Goal: Information Seeking & Learning: Understand process/instructions

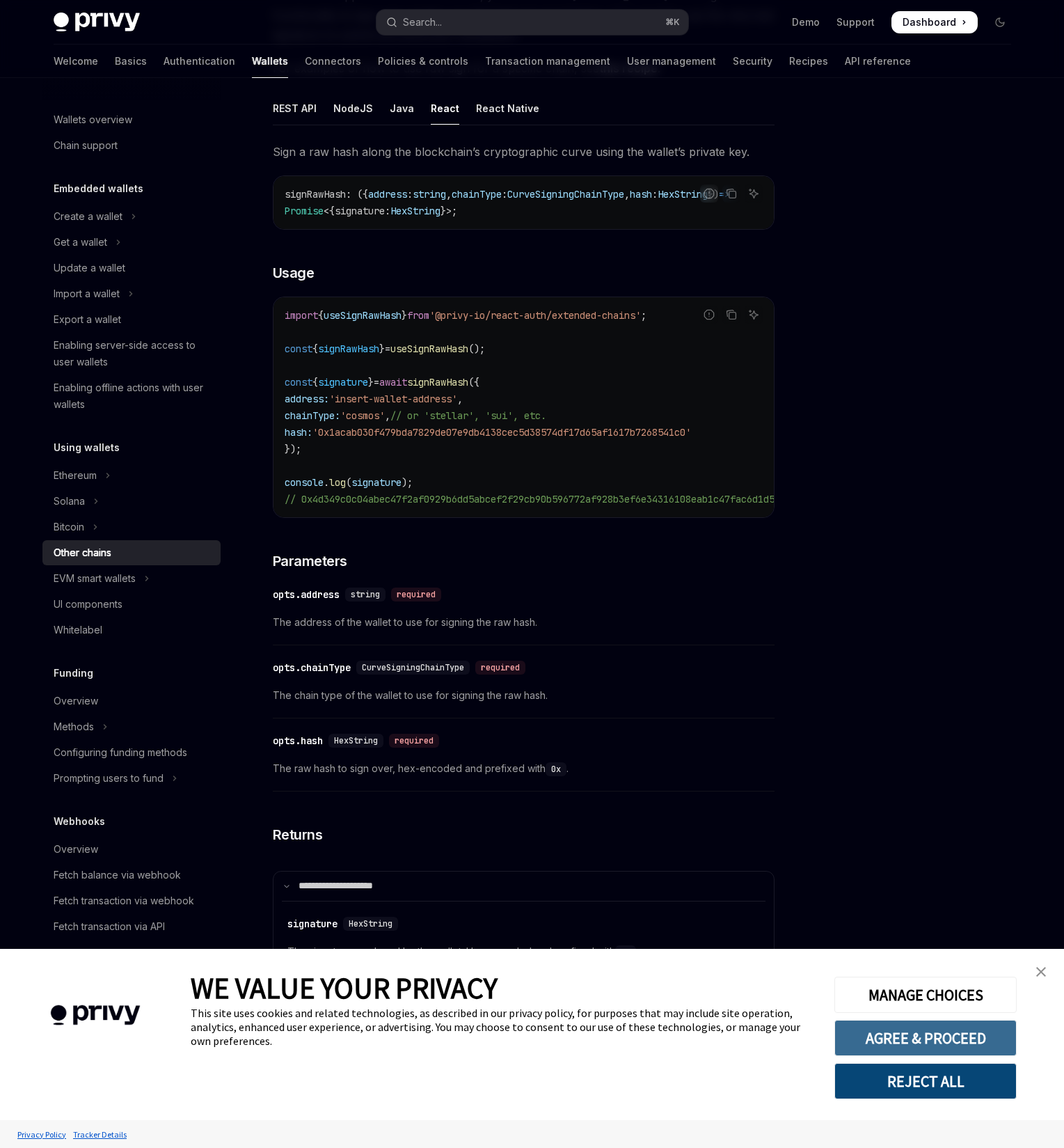
click at [921, 1042] on button "AGREE & PROCEED" at bounding box center [926, 1038] width 182 height 36
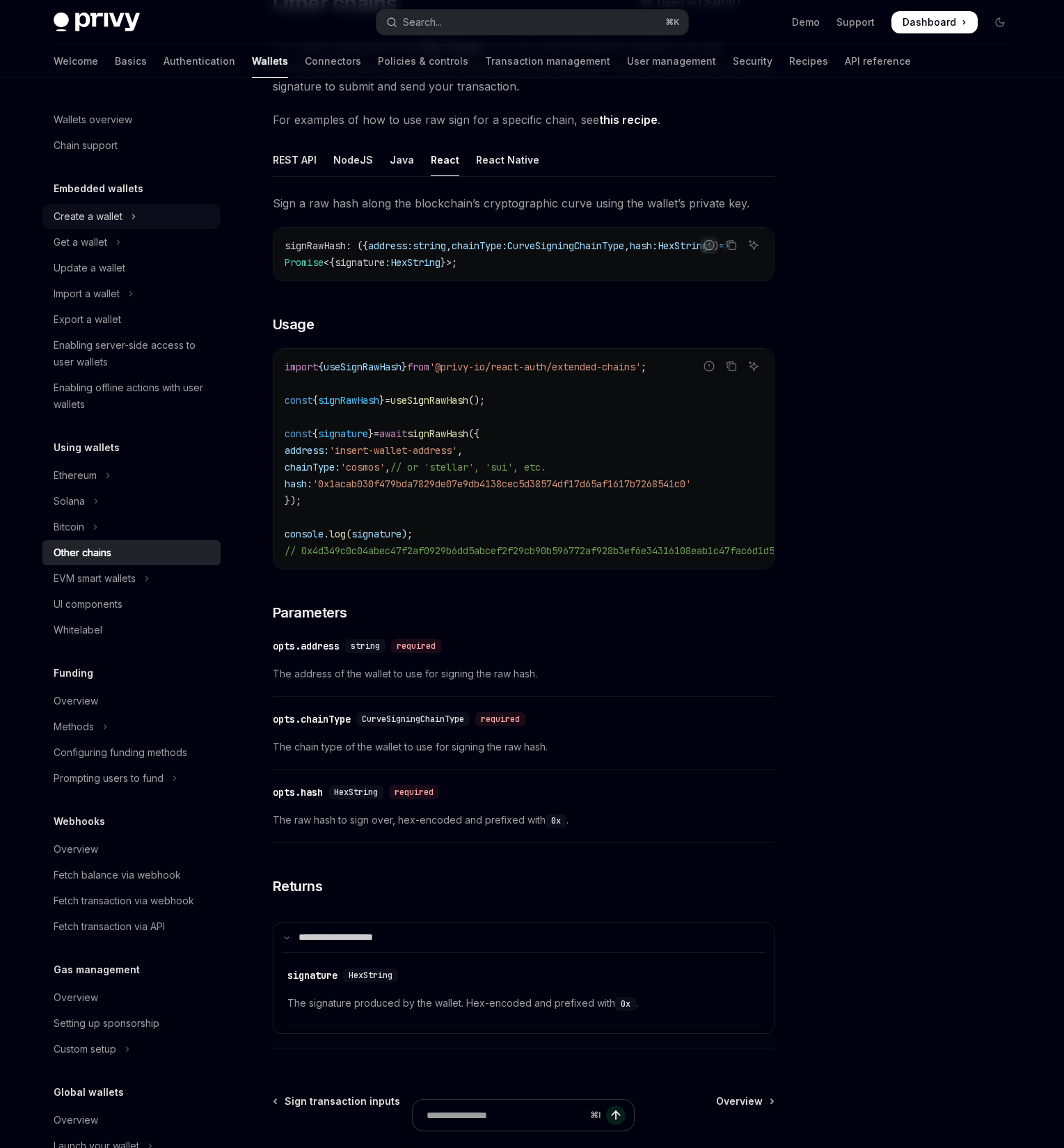
scroll to position [125, 0]
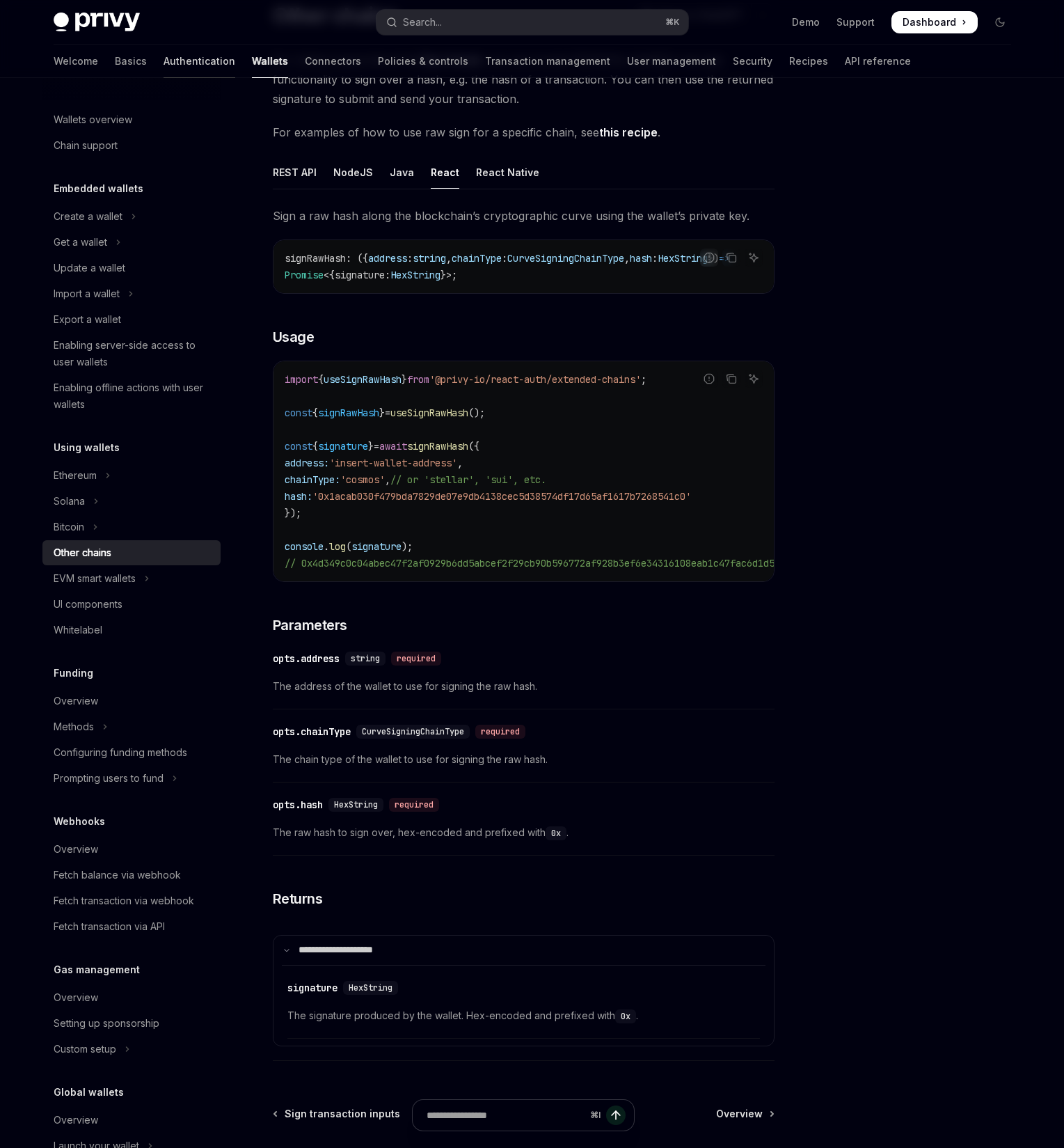
click at [163, 55] on link "Authentication" at bounding box center [199, 62] width 71 height 33
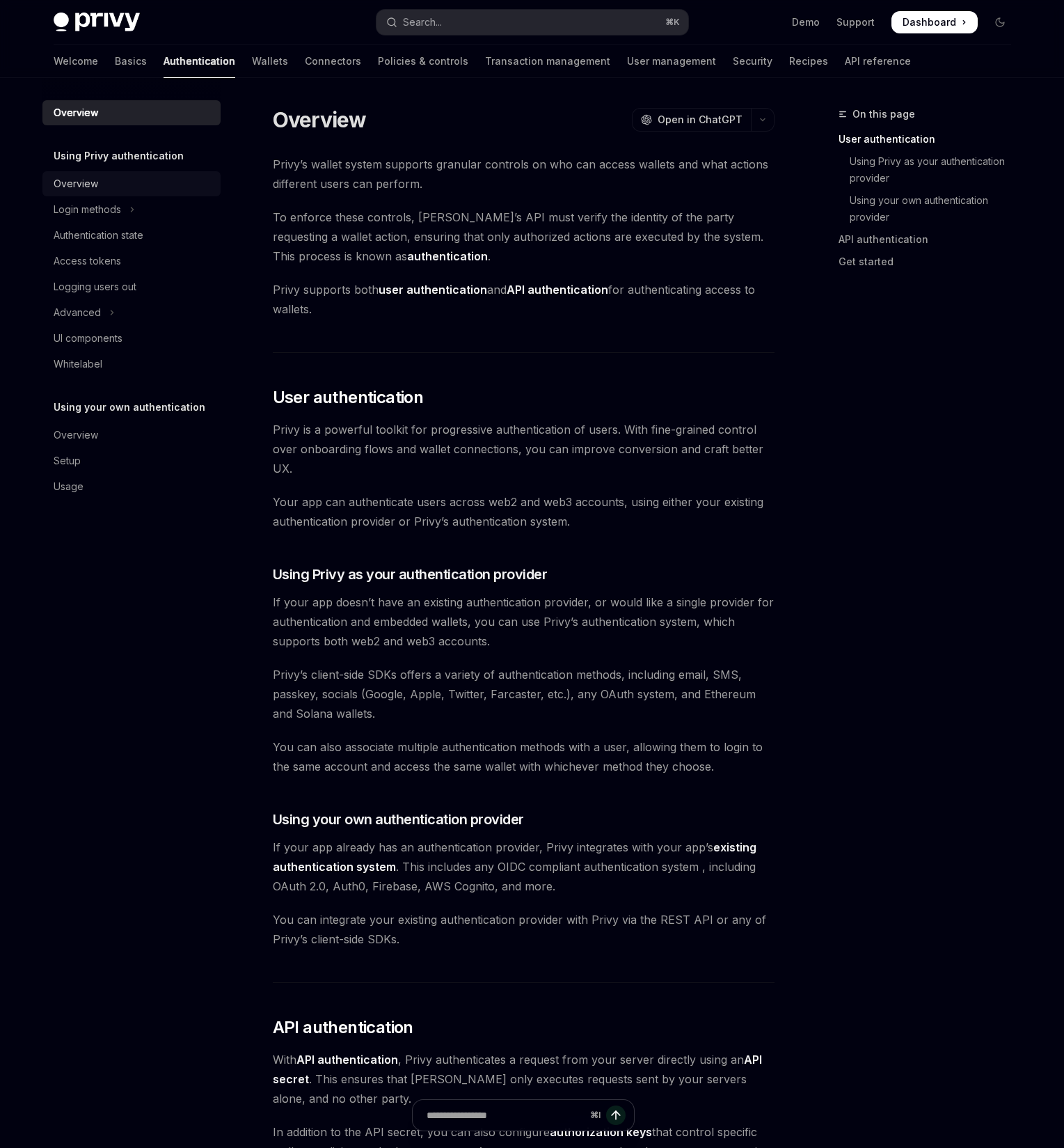
click at [142, 186] on div "Overview" at bounding box center [133, 184] width 159 height 17
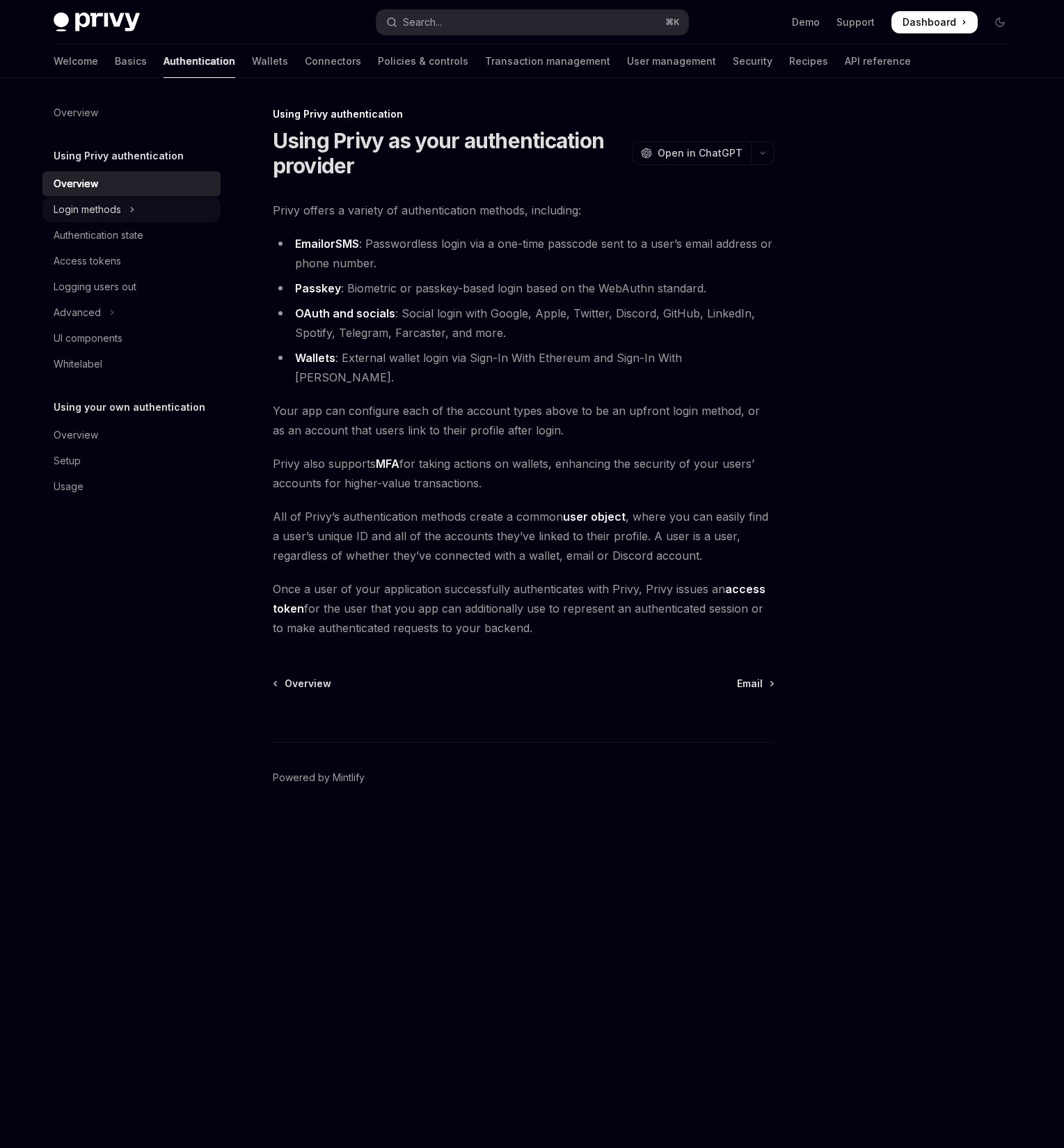
click at [144, 217] on button "Login methods" at bounding box center [131, 209] width 178 height 25
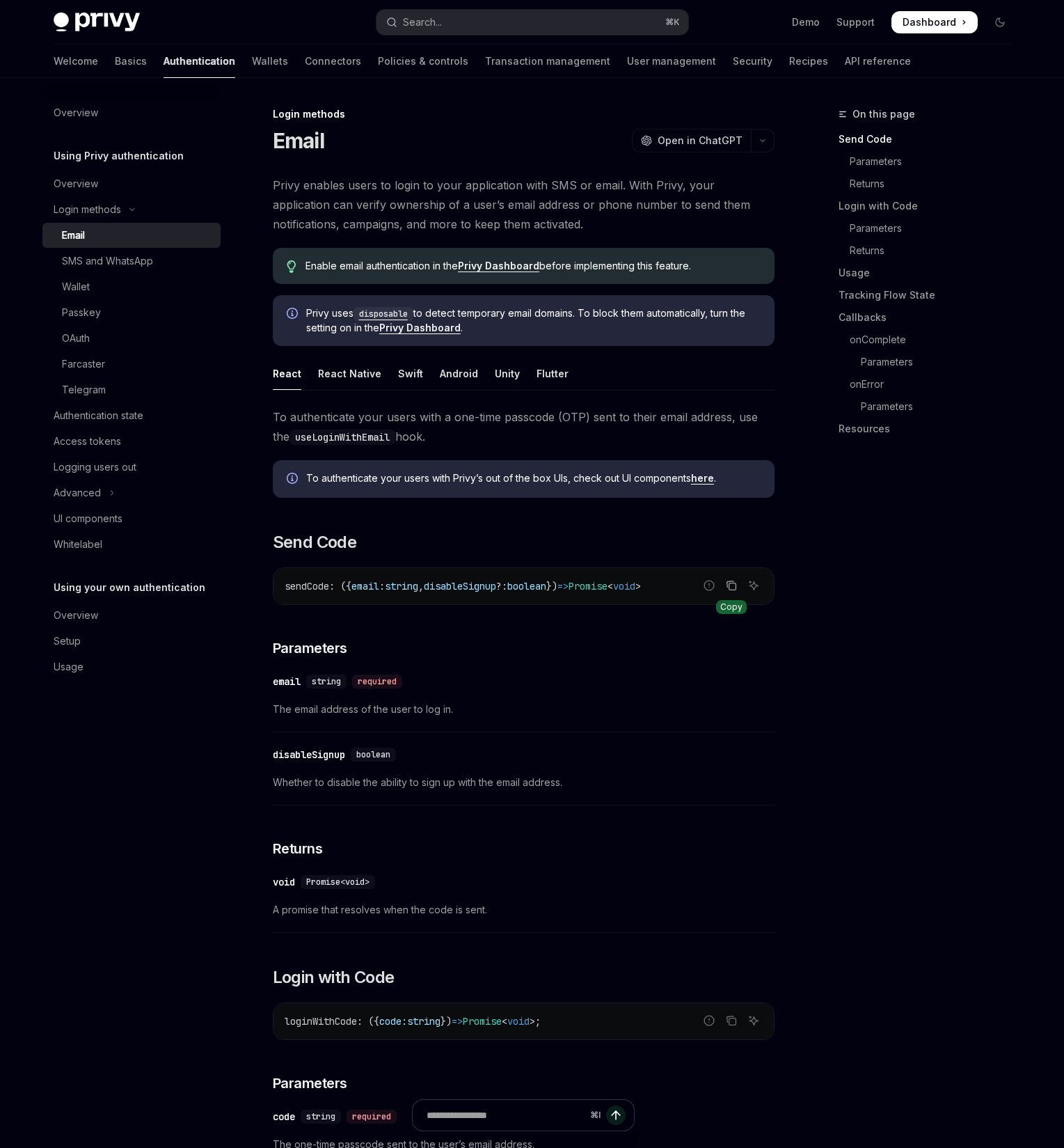
click at [731, 589] on icon "Copy the contents from the code block" at bounding box center [731, 587] width 7 height 7
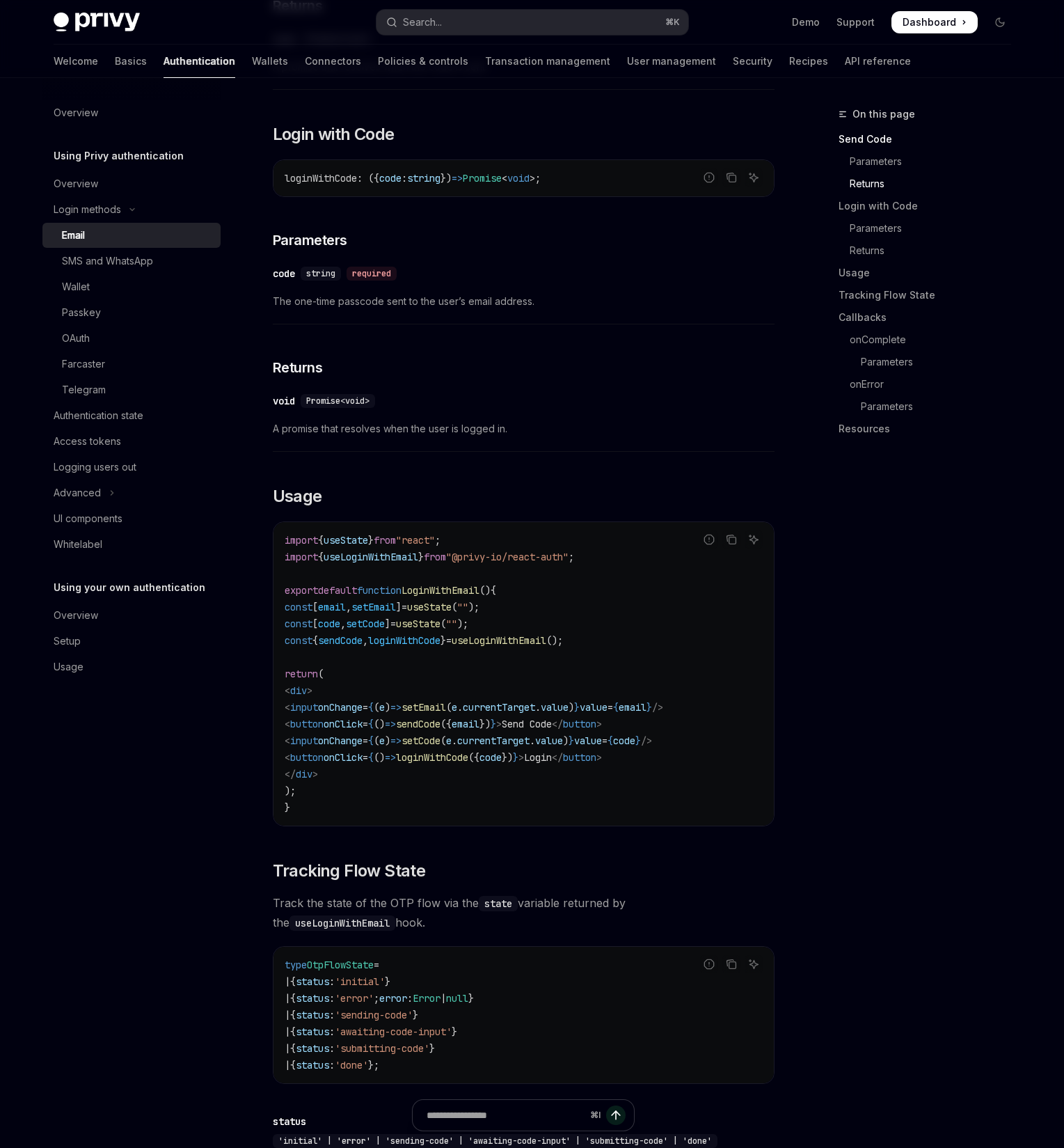
scroll to position [870, 0]
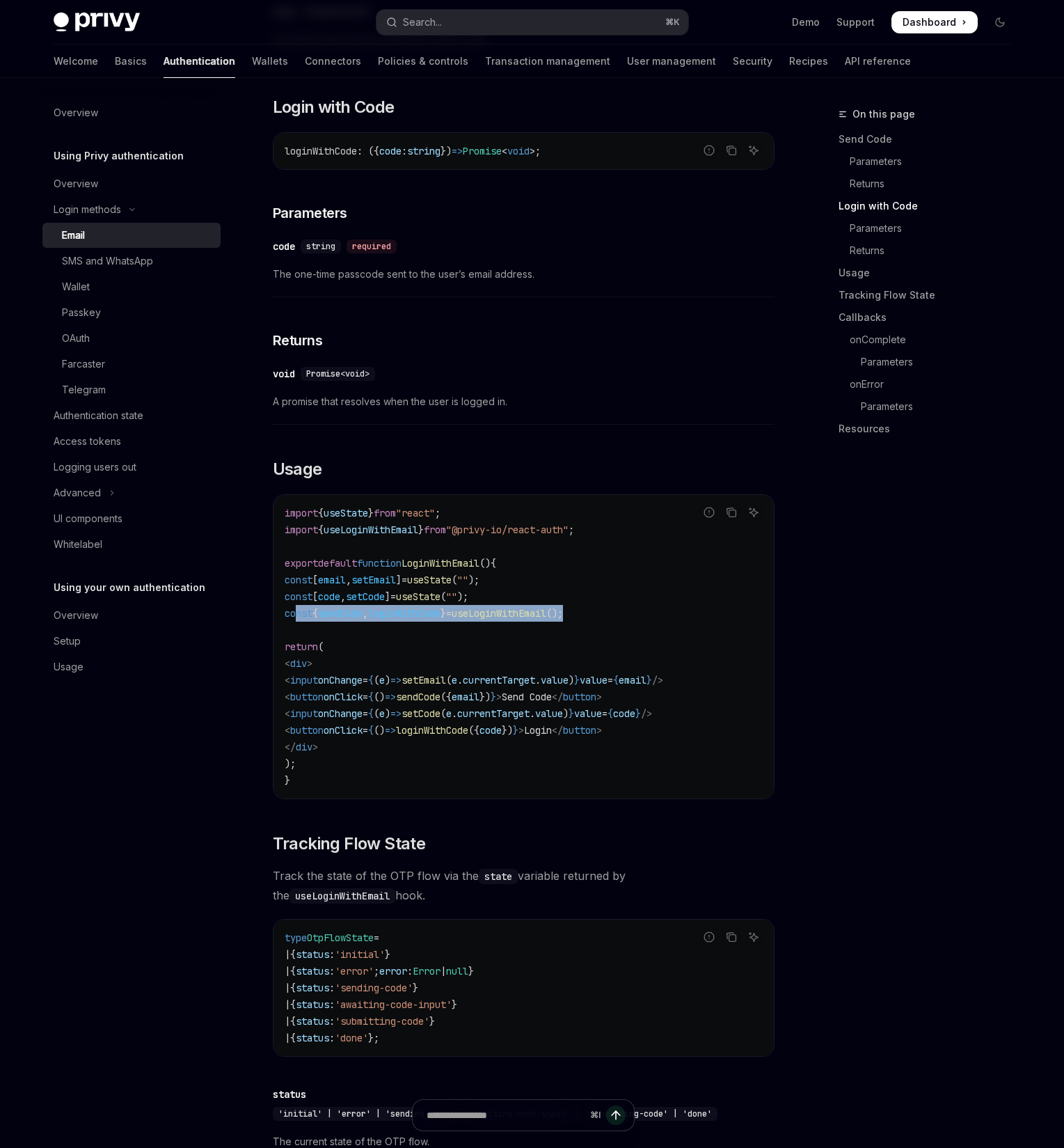
drag, startPoint x: 294, startPoint y: 615, endPoint x: 640, endPoint y: 615, distance: 346.0
click at [640, 615] on code "import { useState } from "react" ; import { useLoginWithEmail } from "@privy-io…" at bounding box center [523, 647] width 478 height 284
copy span "const { sendCode , loginWithCode } = useLoginWithEmail ();"
click at [440, 615] on span "loginWithCode" at bounding box center [404, 613] width 72 height 12
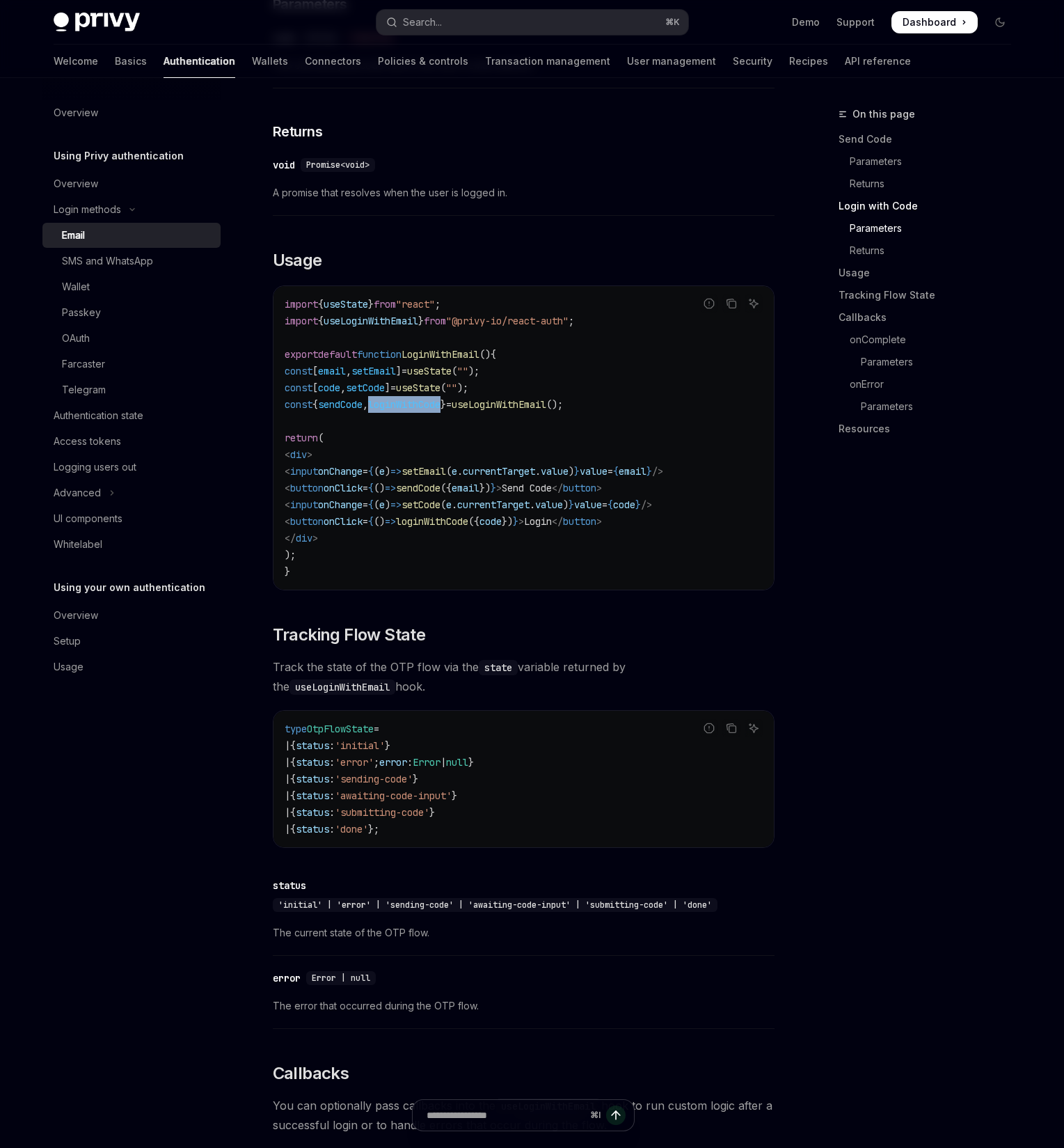
scroll to position [1138, 0]
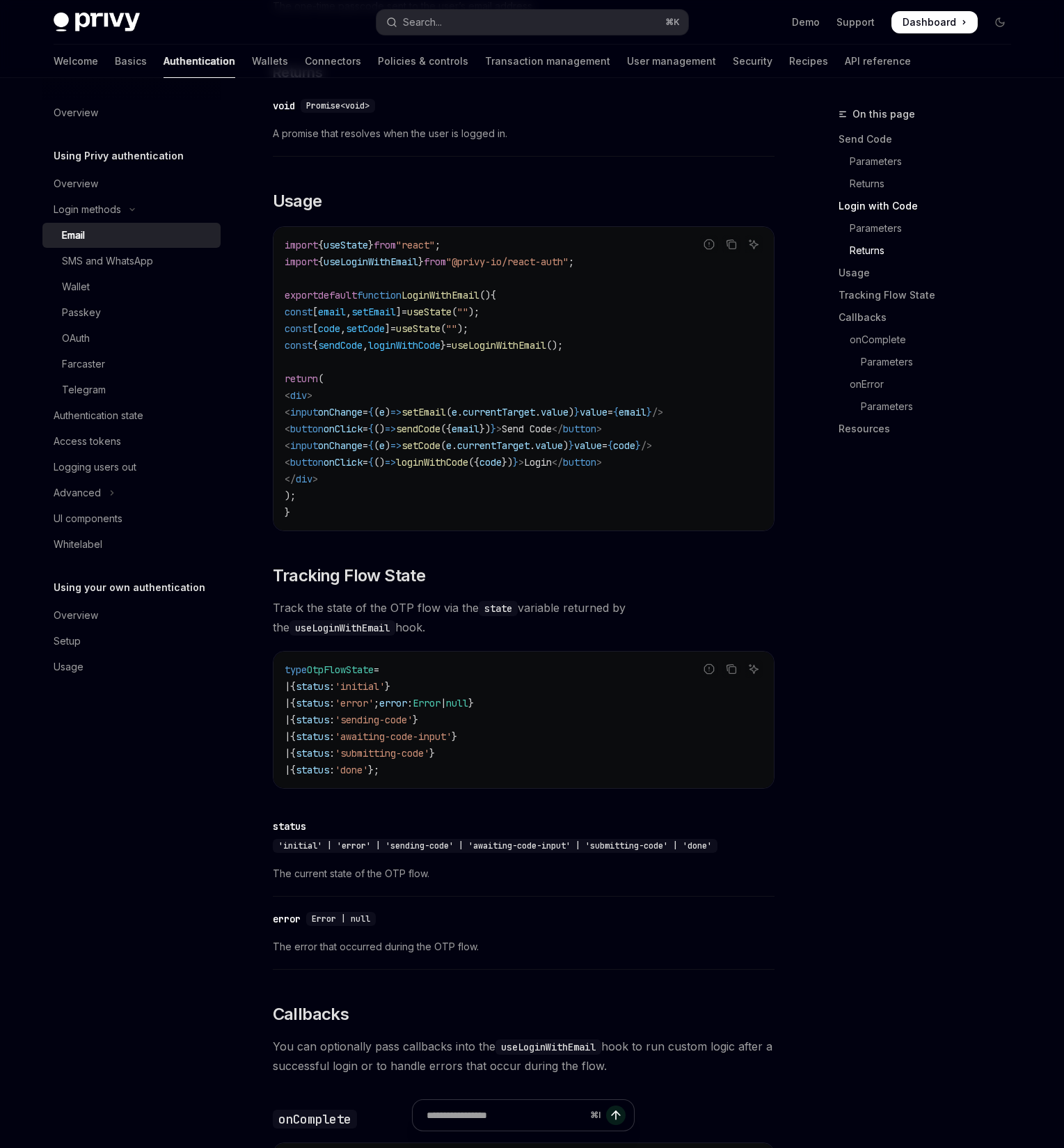
click at [368, 113] on div "​ void Promise<void>" at bounding box center [516, 106] width 488 height 17
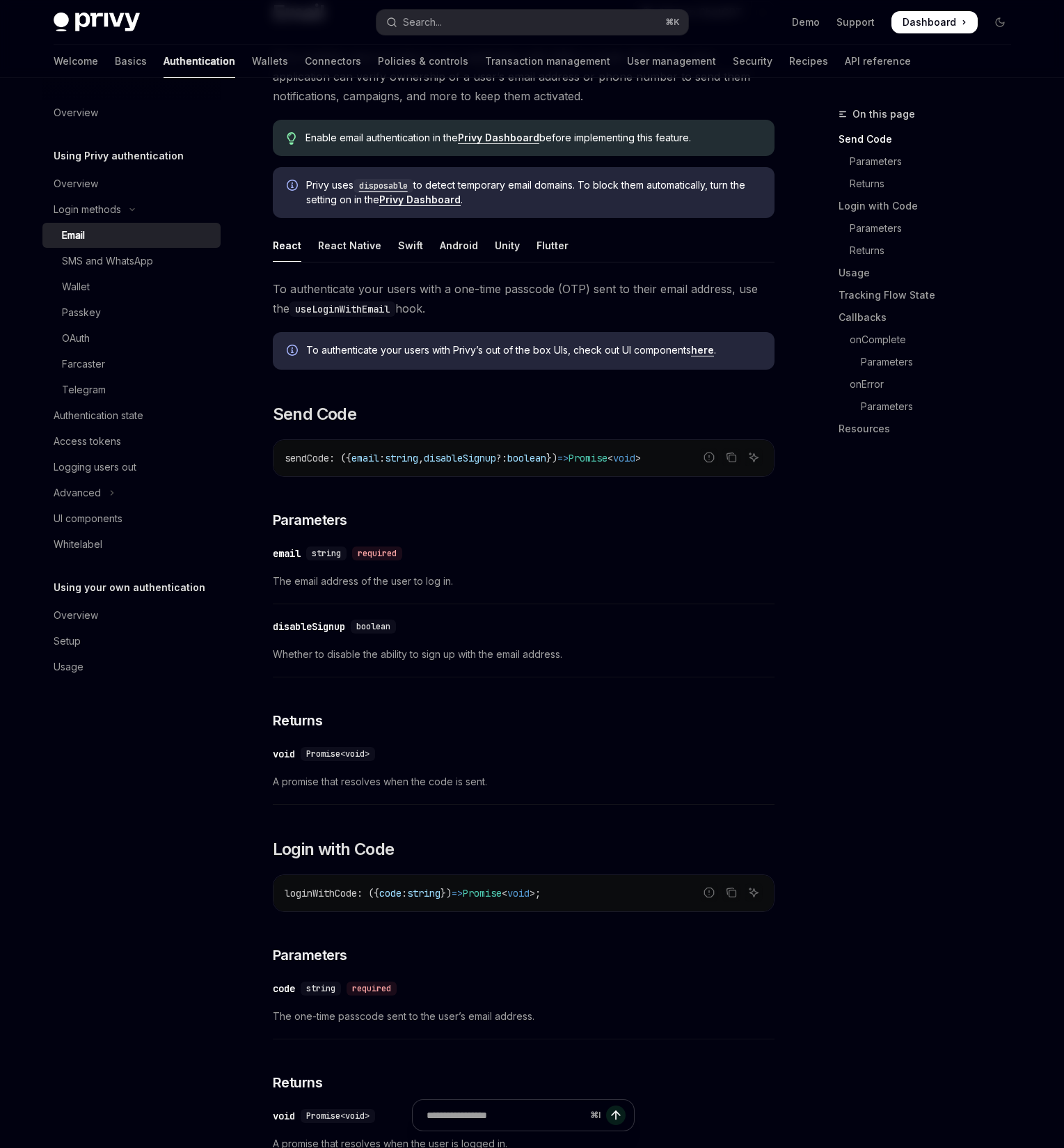
scroll to position [0, 0]
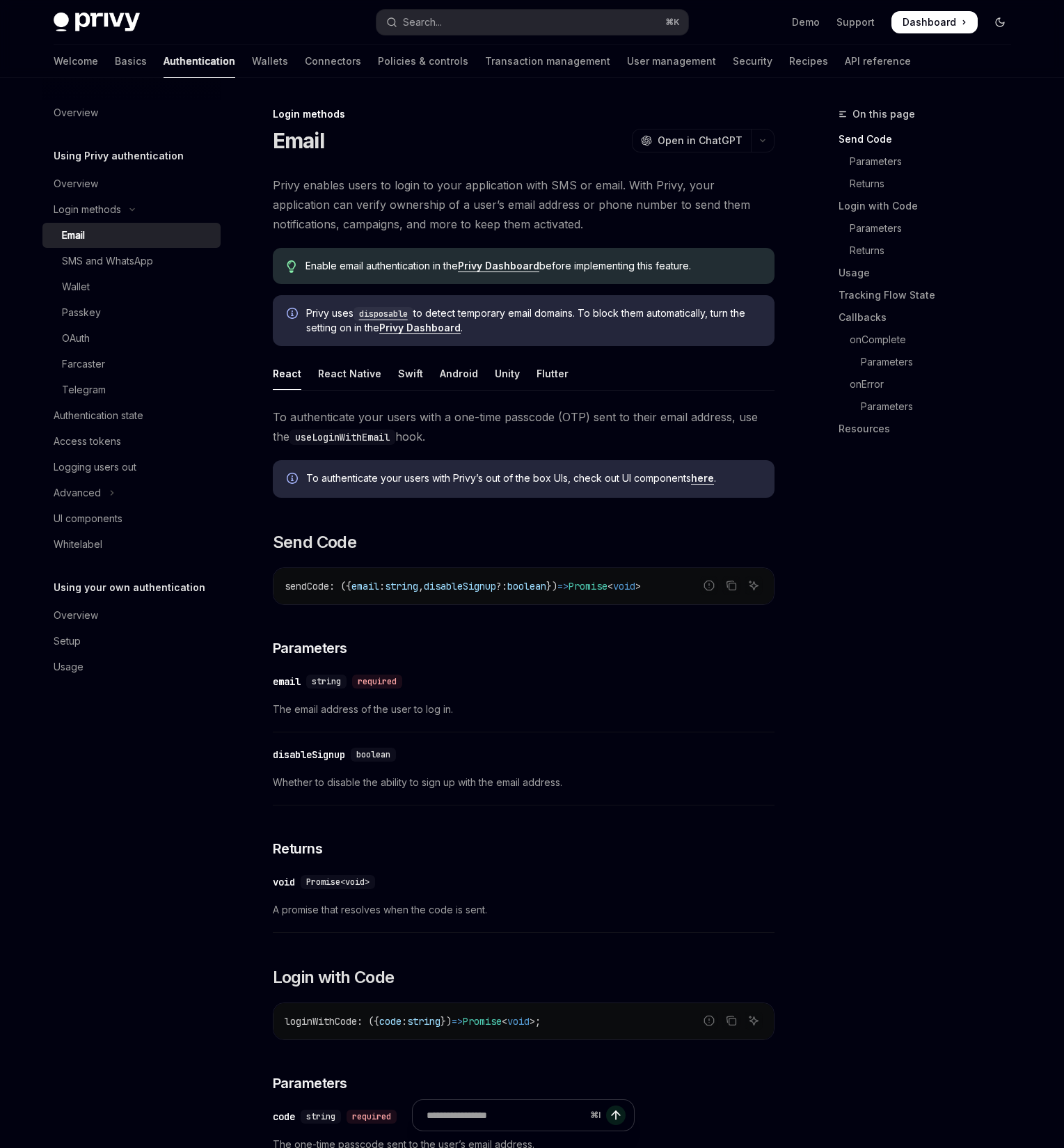
click at [1006, 18] on button "Toggle dark mode" at bounding box center [999, 22] width 22 height 22
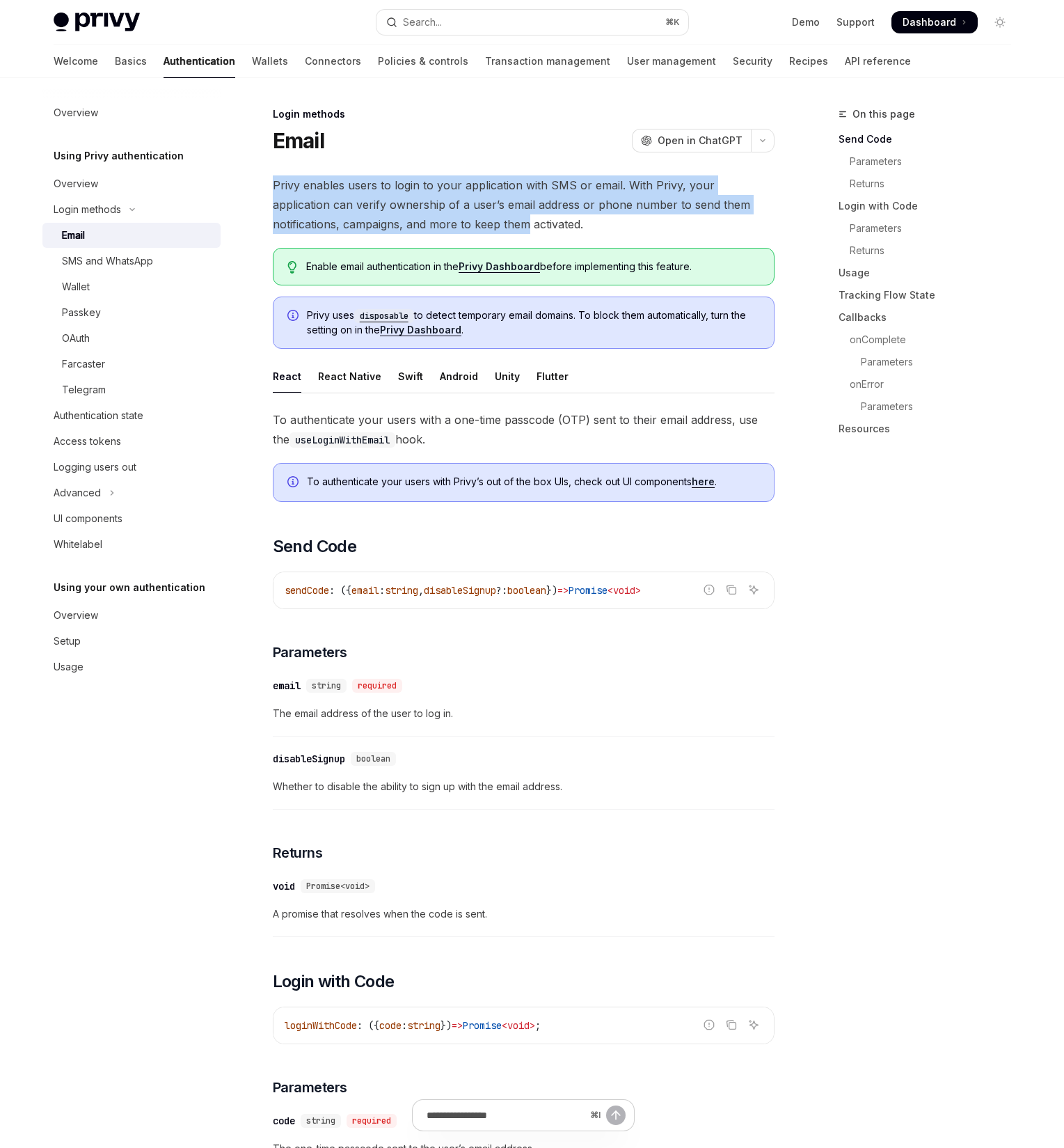
drag, startPoint x: 273, startPoint y: 183, endPoint x: 457, endPoint y: 226, distance: 189.0
click at [457, 226] on span "Privy enables users to login to your application with SMS or email. With Privy,…" at bounding box center [523, 204] width 502 height 59
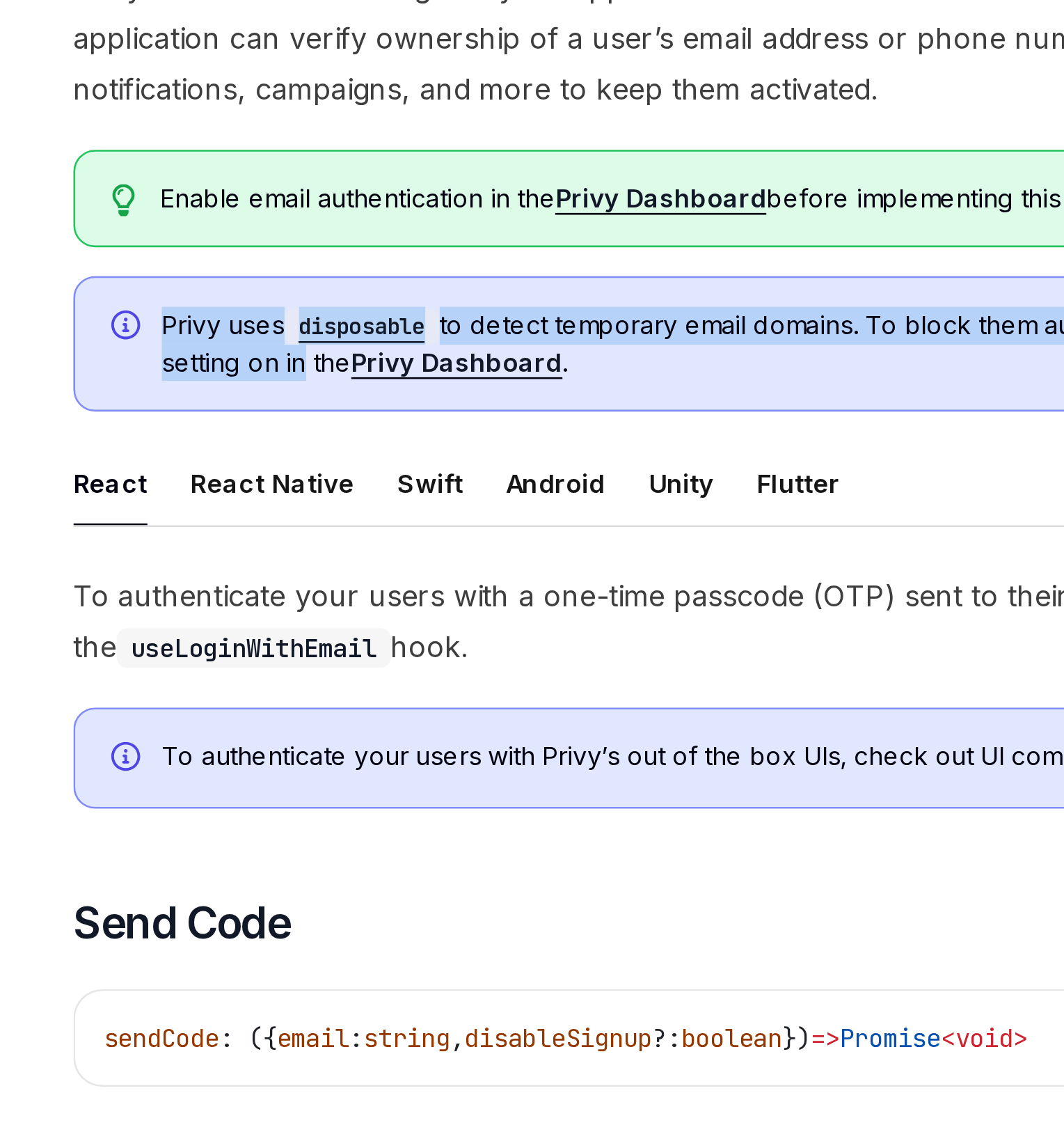
drag, startPoint x: 304, startPoint y: 318, endPoint x: 358, endPoint y: 334, distance: 56.3
click at [359, 334] on div "Privy uses disposable to detect temporary email domains. To block them automati…" at bounding box center [523, 322] width 502 height 52
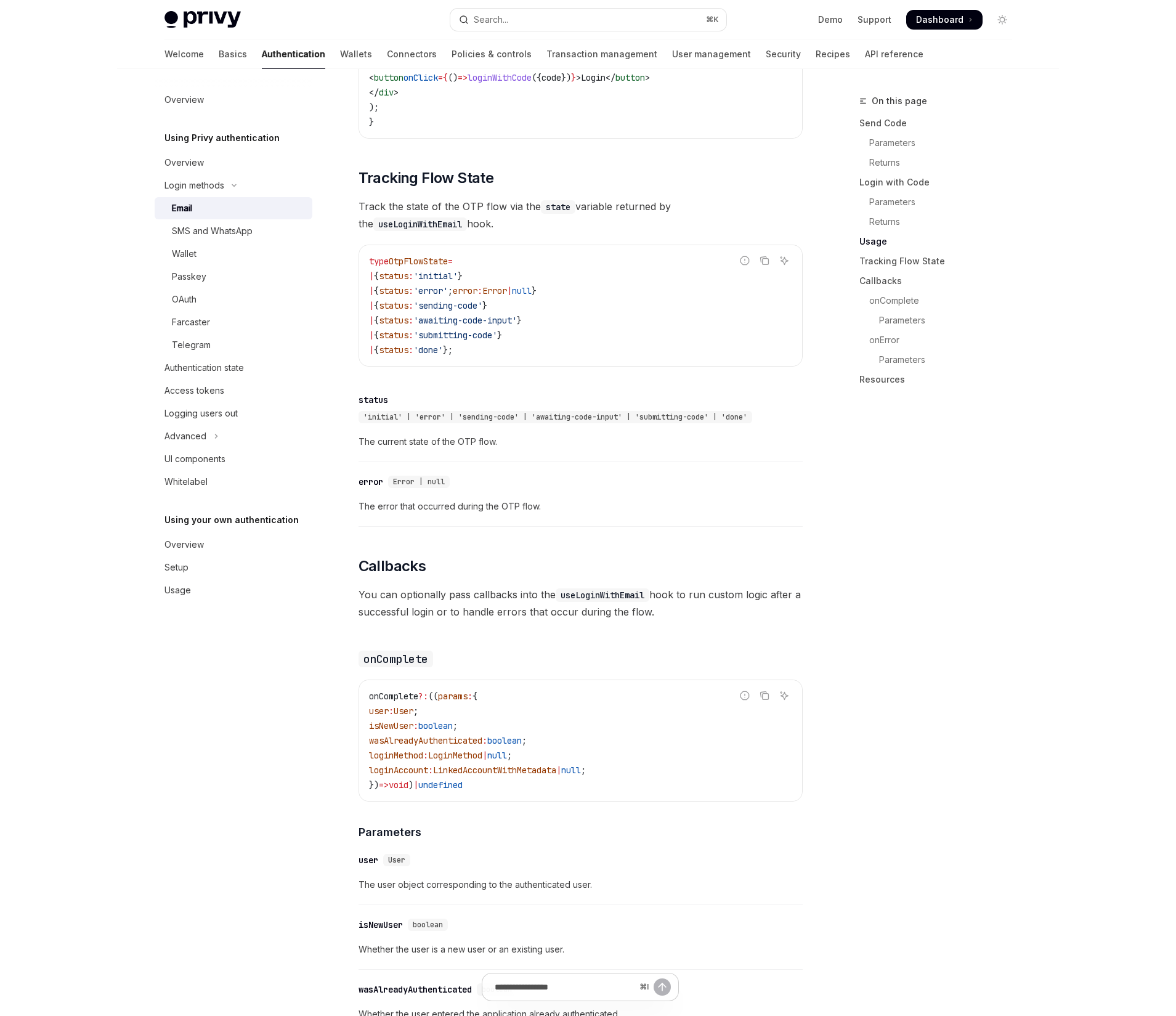
scroll to position [1341, 0]
click at [489, 354] on code "type OtpFlowState = | { status : 'initial' } | { status : 'error' ; error : Err…" at bounding box center [580, 307] width 423 height 104
drag, startPoint x: 483, startPoint y: 356, endPoint x: 364, endPoint y: 262, distance: 151.6
click at [363, 262] on div "type OtpFlowState = | { status : 'initial' } | { status : 'error' ; error : Err…" at bounding box center [580, 307] width 443 height 121
copy code "type OtpFlowState = | { status : 'initial' } | { status : 'error' ; error : Err…"
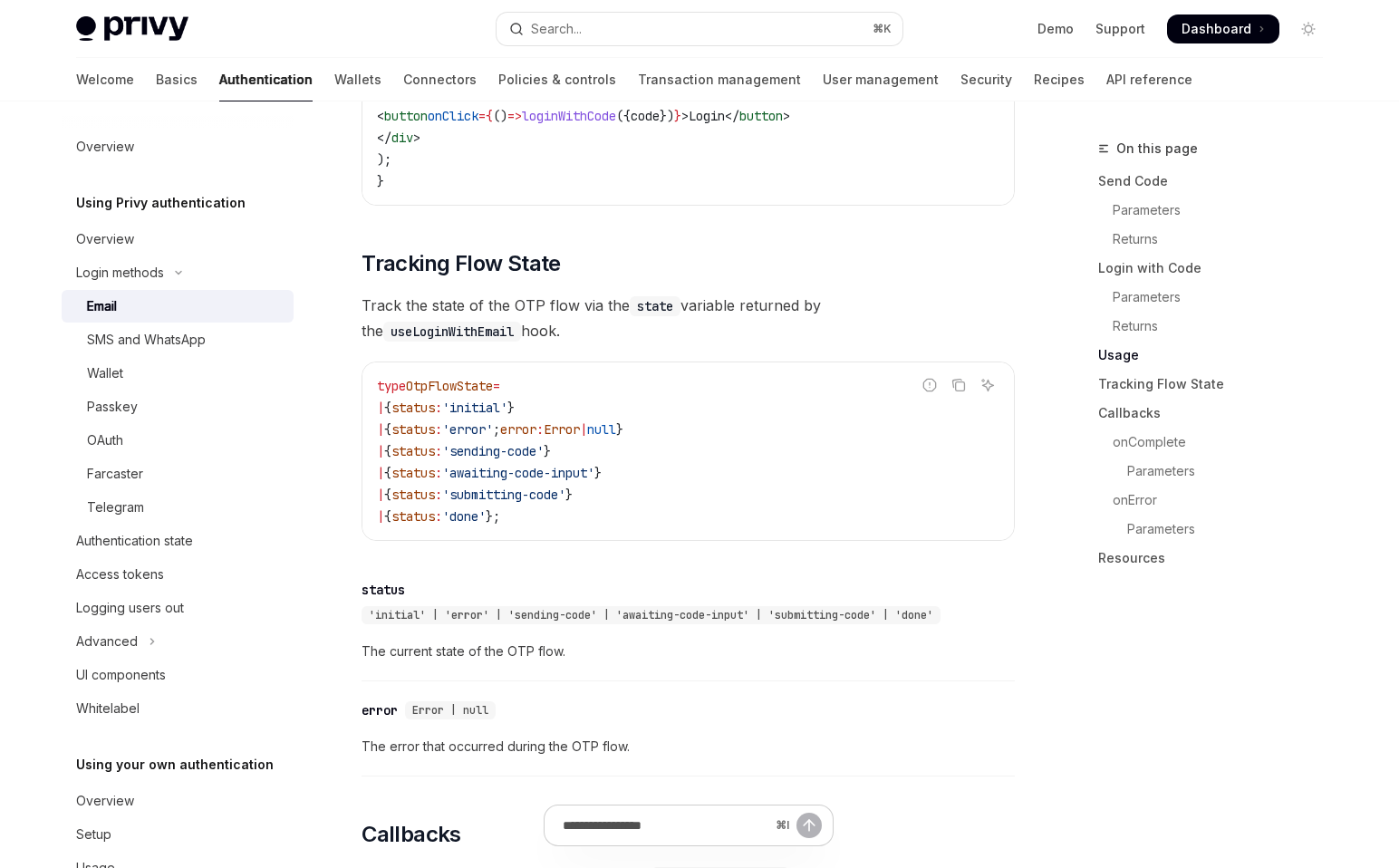
click at [592, 527] on code "type OtpFlowState = | { status : 'initial' } | { status : 'error' ; error : Err…" at bounding box center [687, 451] width 622 height 152
click at [507, 414] on span "'initial'" at bounding box center [475, 407] width 65 height 16
click at [492, 433] on span "'error'" at bounding box center [467, 429] width 50 height 16
click at [500, 447] on code "type OtpFlowState = | { status : 'initial' } | { status : 'error' ; error : Err…" at bounding box center [687, 451] width 622 height 152
drag, startPoint x: 477, startPoint y: 438, endPoint x: 751, endPoint y: 433, distance: 274.0
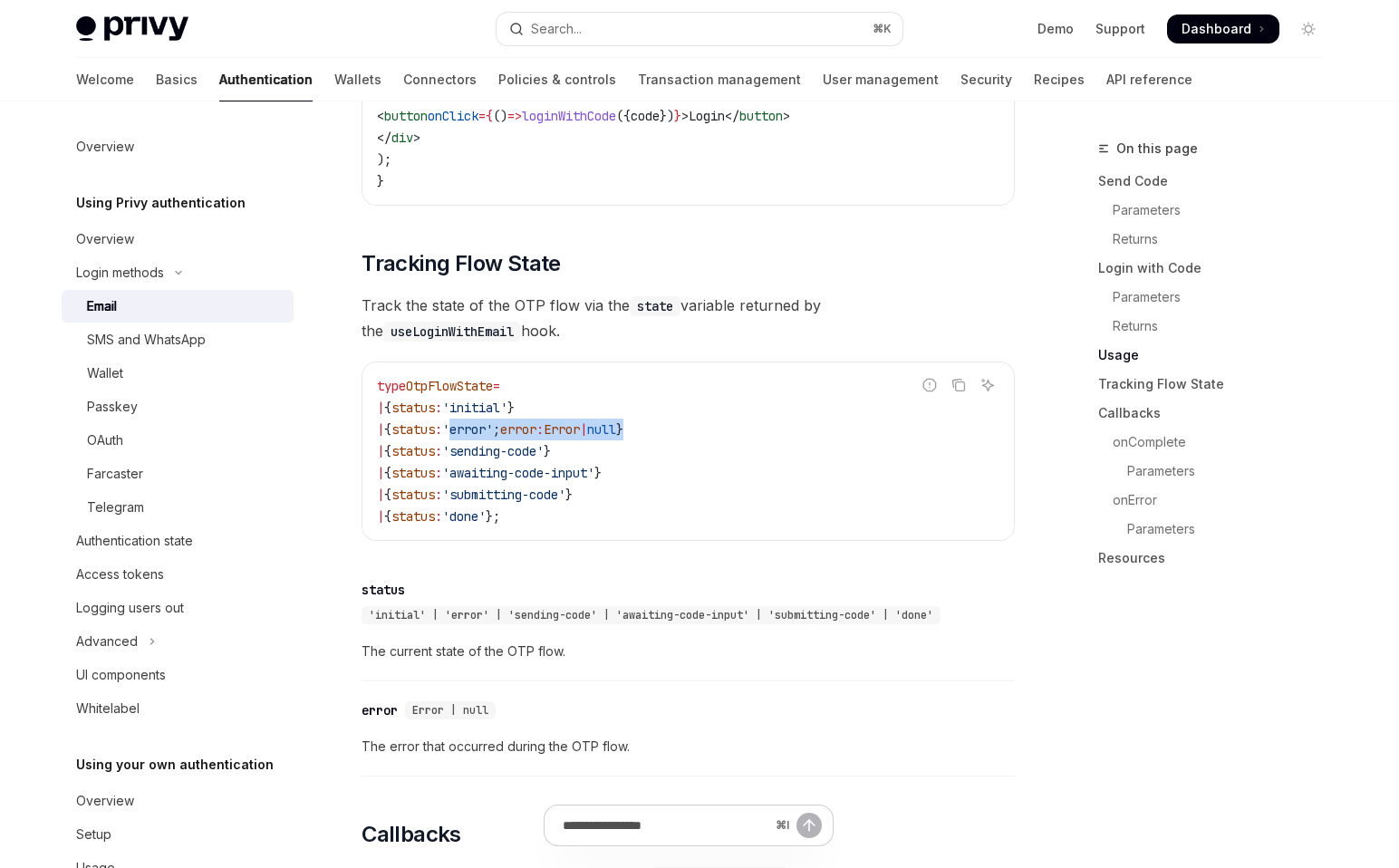
click at [751, 433] on code "type OtpFlowState = | { status : 'initial' } | { status : 'error' ; error : Err…" at bounding box center [687, 451] width 622 height 152
type textarea "*"
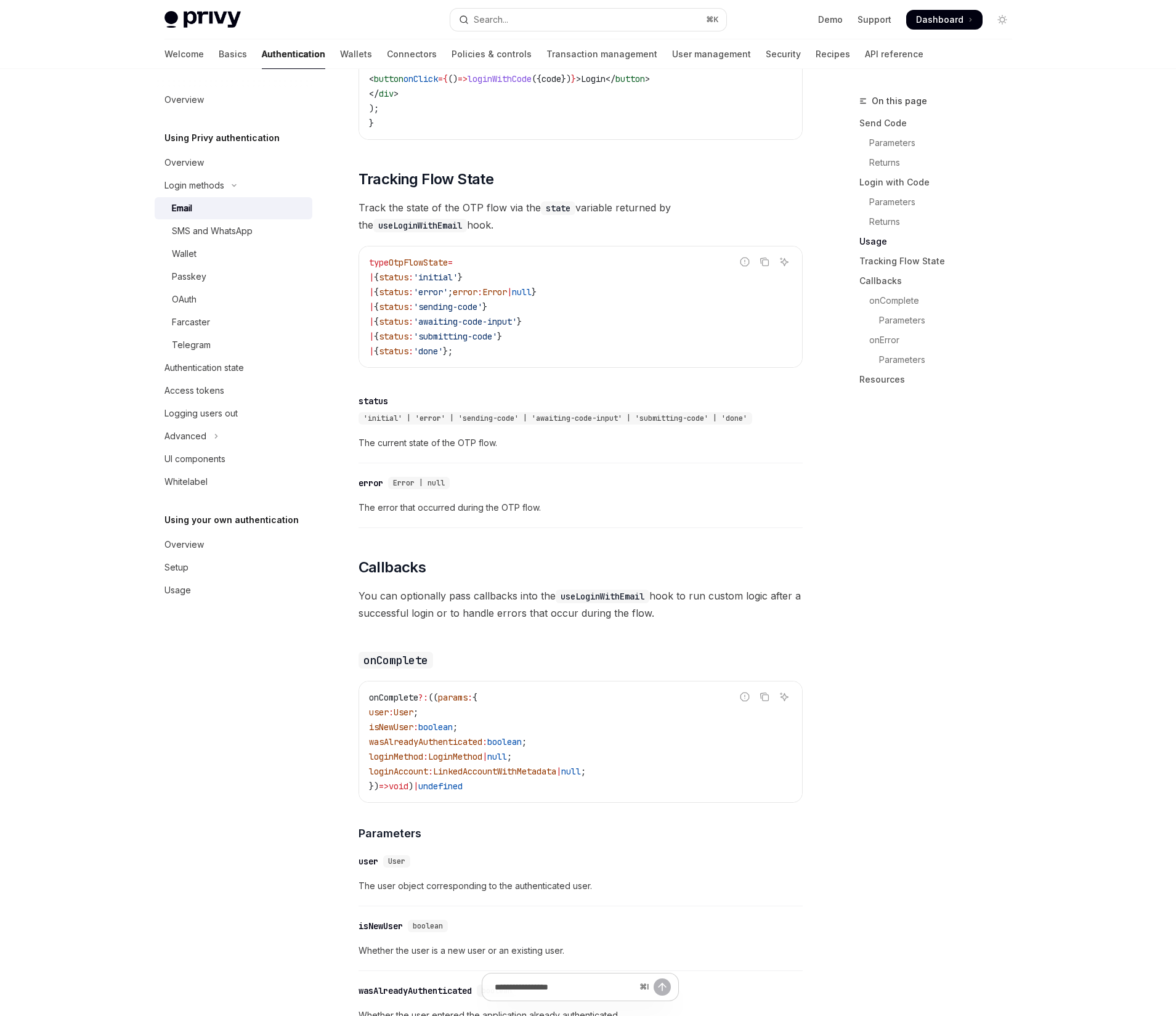
click at [539, 424] on div "'initial' | 'error' | 'sending-code' | 'awaiting-code-input' | 'submitting-code…" at bounding box center [557, 418] width 399 height 12
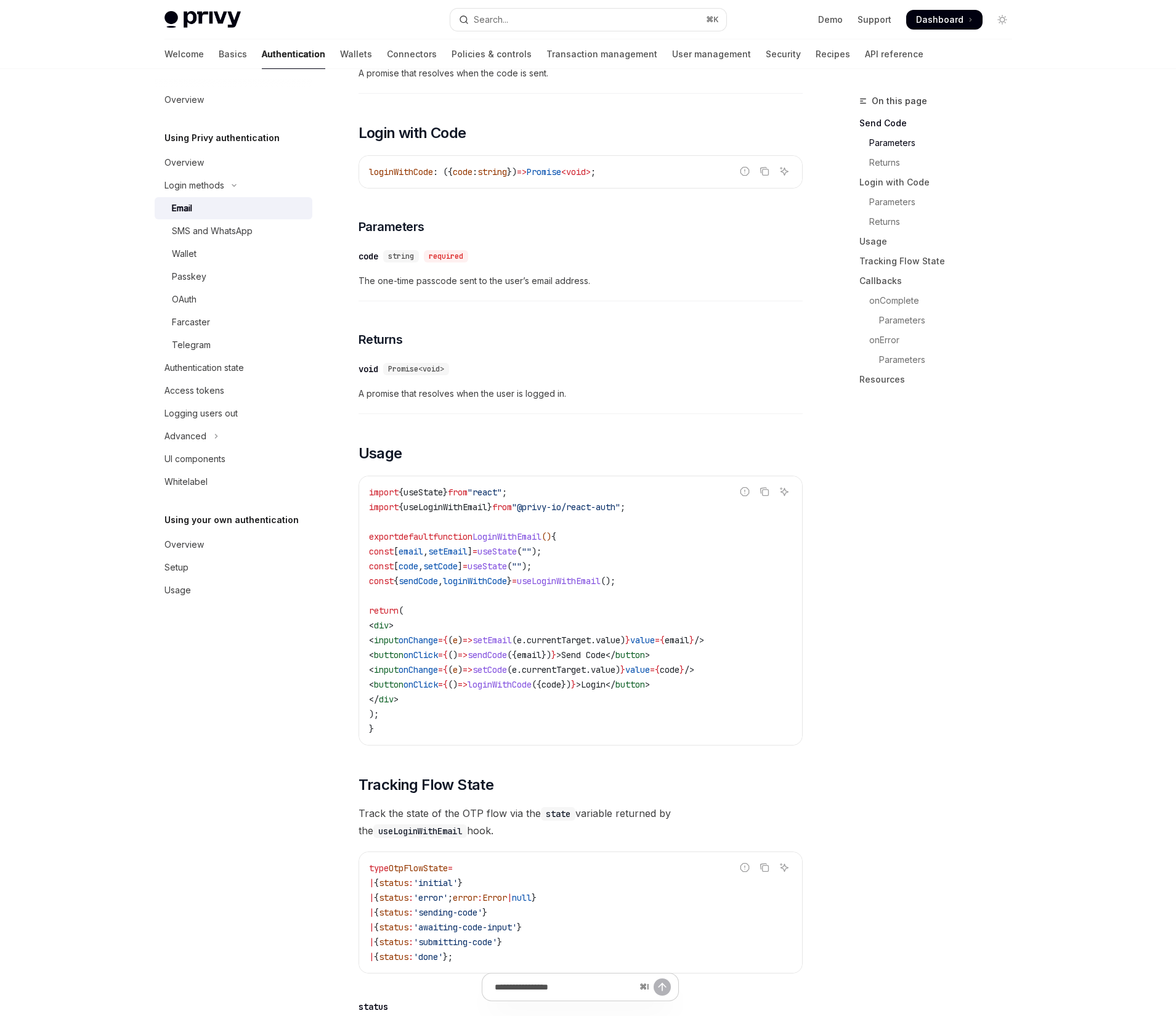
scroll to position [557, 0]
